Goal: Find specific page/section: Find specific page/section

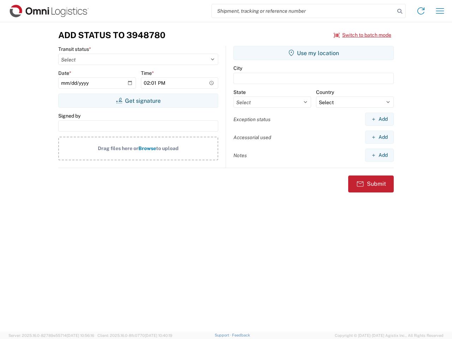
click at [303, 11] on input "search" at bounding box center [303, 10] width 183 height 13
click at [399, 11] on icon at bounding box center [399, 11] width 10 height 10
click at [421, 11] on icon at bounding box center [420, 10] width 11 height 11
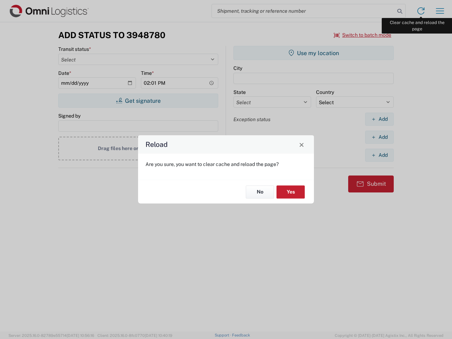
click at [440, 11] on div "Reload Are you sure, you want to clear cache and reload the page? No Yes" at bounding box center [226, 169] width 452 height 339
click at [362, 35] on div "Reload Are you sure, you want to clear cache and reload the page? No Yes" at bounding box center [226, 169] width 452 height 339
click at [138, 101] on div "Reload Are you sure, you want to clear cache and reload the page? No Yes" at bounding box center [226, 169] width 452 height 339
click at [313, 53] on div "Reload Are you sure, you want to clear cache and reload the page? No Yes" at bounding box center [226, 169] width 452 height 339
click at [379, 119] on div "Reload Are you sure, you want to clear cache and reload the page? No Yes" at bounding box center [226, 169] width 452 height 339
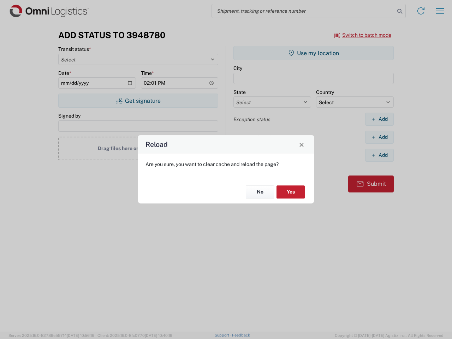
click at [379, 137] on div "Reload Are you sure, you want to clear cache and reload the page? No Yes" at bounding box center [226, 169] width 452 height 339
click at [379, 155] on div "Reload Are you sure, you want to clear cache and reload the page? No Yes" at bounding box center [226, 169] width 452 height 339
